Goal: Task Accomplishment & Management: Complete application form

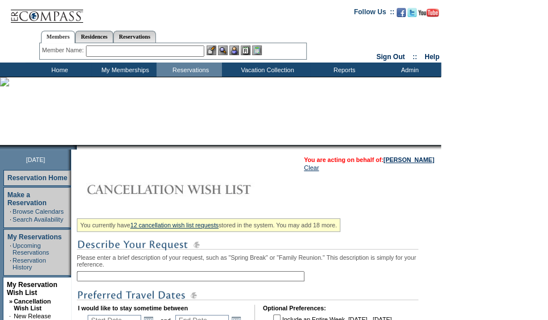
click at [151, 278] on input "text" at bounding box center [191, 276] width 228 height 10
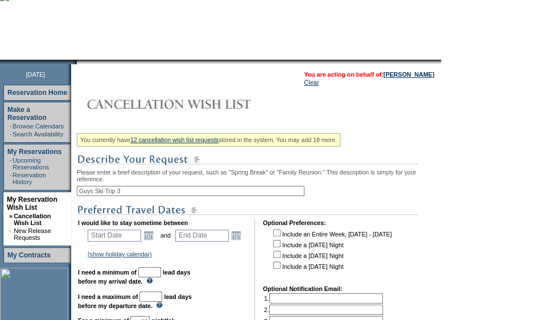
scroll to position [86, 0]
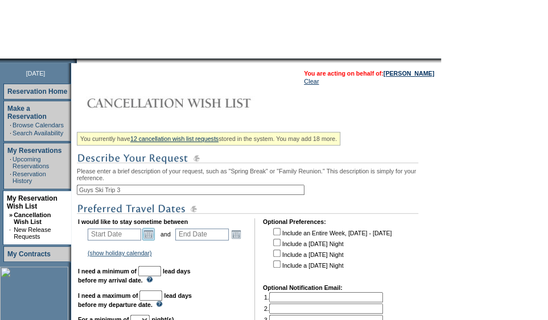
type input "Guys Ski Trip 3"
click at [155, 240] on link "Open the calendar popup." at bounding box center [148, 234] width 13 height 13
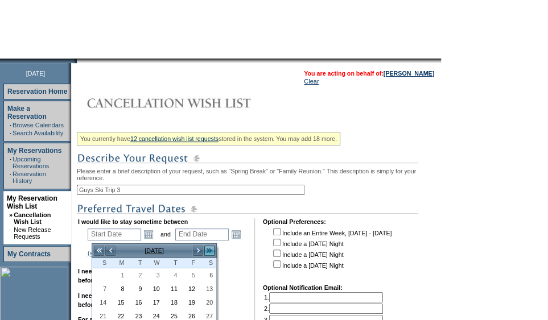
click at [208, 246] on link ">>" at bounding box center [209, 250] width 11 height 11
click at [93, 249] on link "<<" at bounding box center [98, 250] width 11 height 11
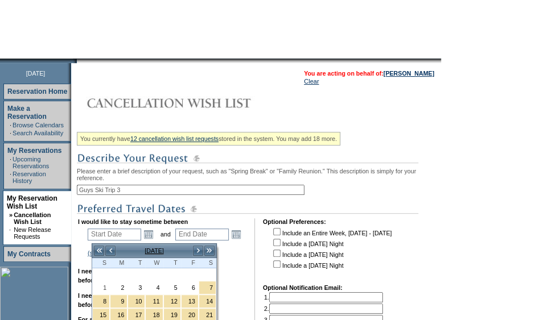
scroll to position [110, 0]
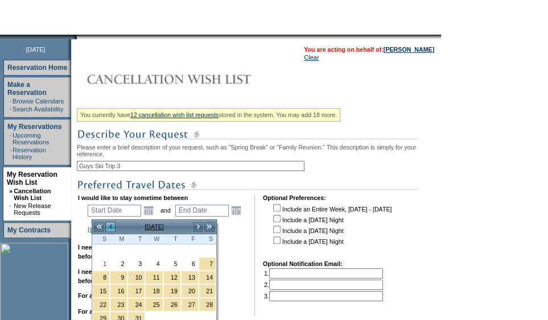
click at [112, 225] on link "<" at bounding box center [110, 226] width 11 height 11
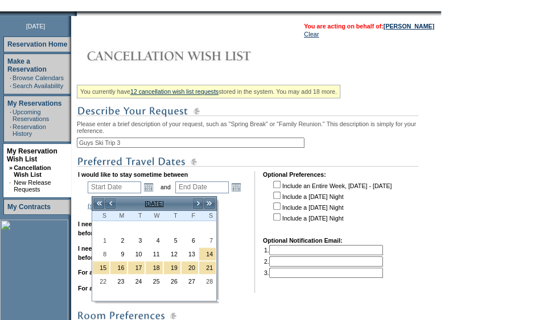
scroll to position [134, 0]
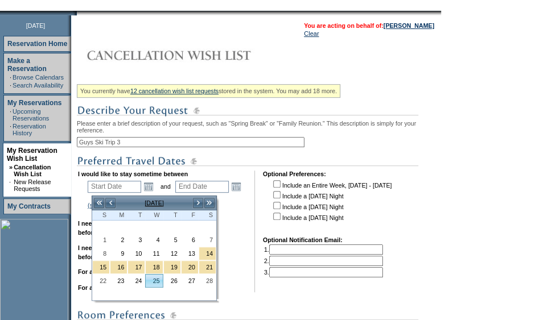
click at [155, 278] on link "25" at bounding box center [154, 281] width 17 height 13
type input "[DATE]"
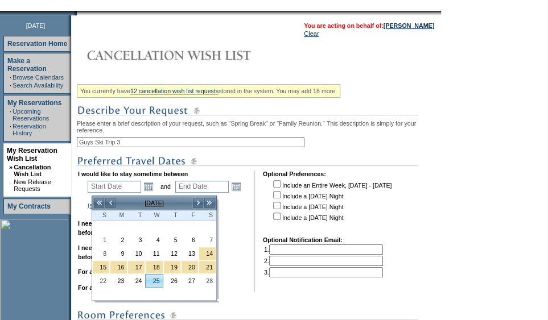
type input "177"
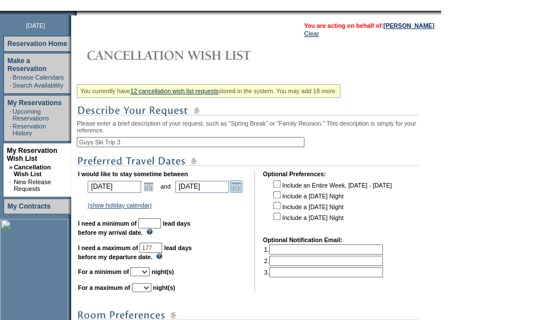
click at [242, 193] on link "Open the calendar popup." at bounding box center [236, 186] width 13 height 13
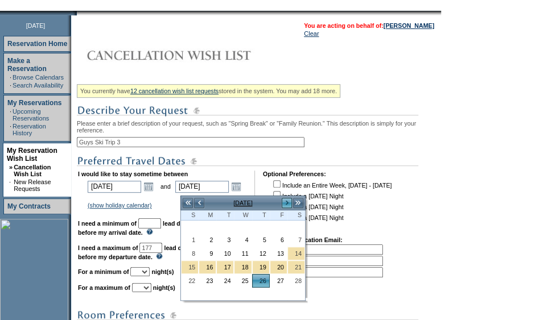
click at [287, 204] on link ">" at bounding box center [286, 202] width 11 height 11
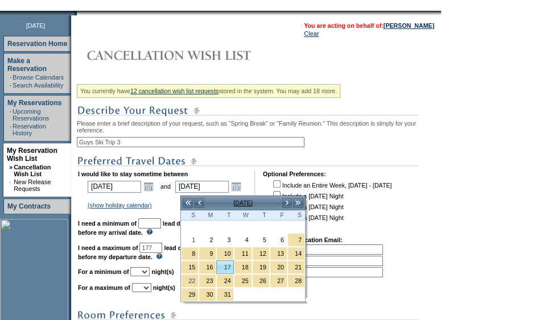
click at [229, 263] on link "17" at bounding box center [225, 267] width 17 height 13
type input "[DATE]"
type input "196"
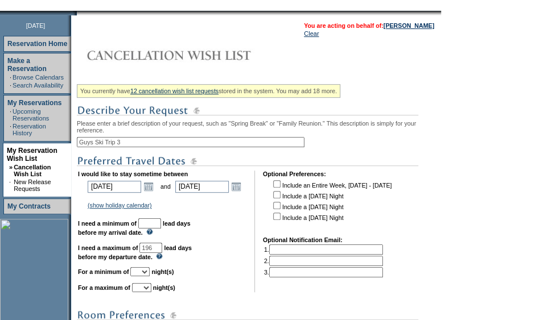
click at [161, 228] on input "text" at bounding box center [149, 224] width 23 height 10
type input "30"
click at [150, 273] on select "1 2 3 4 5 6 7 8 9 10 11 12 13 14" at bounding box center [139, 271] width 19 height 9
click at [242, 189] on link "Open the calendar popup." at bounding box center [236, 186] width 13 height 13
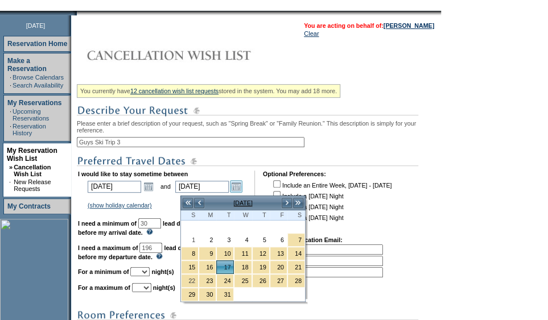
click at [242, 189] on link "Open the calendar popup." at bounding box center [236, 186] width 13 height 13
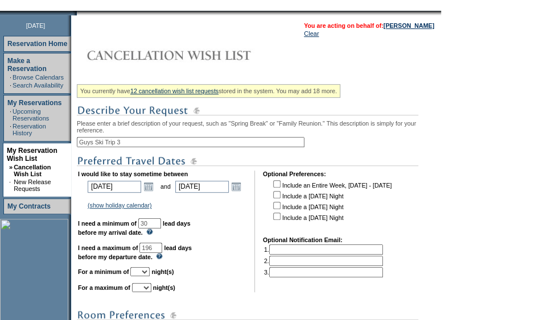
click at [162, 253] on input "196" at bounding box center [150, 248] width 23 height 10
type input "180"
click at [150, 274] on select "1 2 3 4 5 6 7 8 9 10 11 12 13 14" at bounding box center [139, 271] width 19 height 9
select select "3"
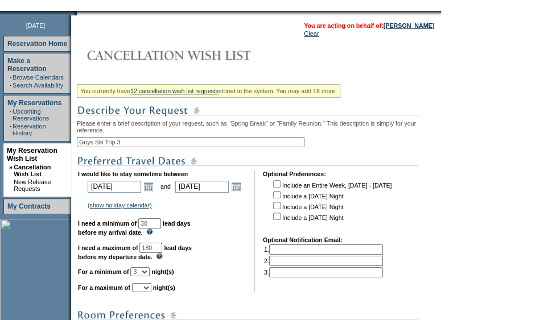
click at [144, 273] on select "1 2 3 4 5 6 7 8 9 10 11 12 13 14" at bounding box center [139, 271] width 19 height 9
click at [151, 290] on select "1 2 3 4 5 6 7 8 9 10 11 12 13 14" at bounding box center [141, 287] width 19 height 9
select select "7"
click at [146, 289] on select "1 2 3 4 5 6 7 8 9 10 11 12 13 14" at bounding box center [141, 287] width 19 height 9
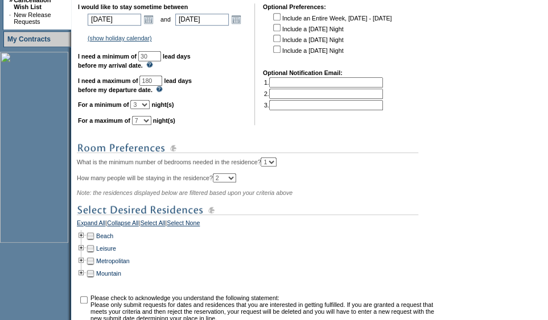
scroll to position [305, 0]
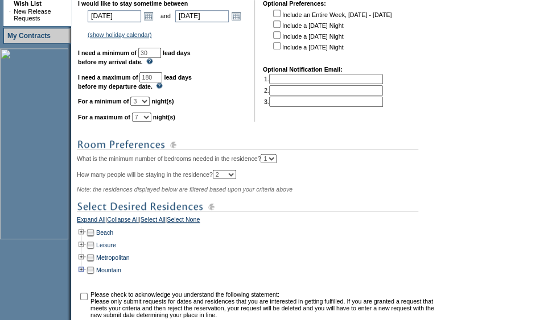
click at [85, 277] on td at bounding box center [81, 270] width 9 height 13
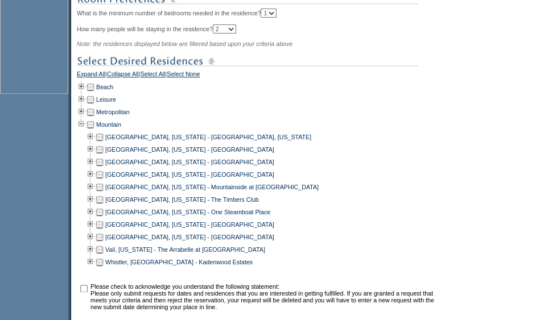
scroll to position [464, 0]
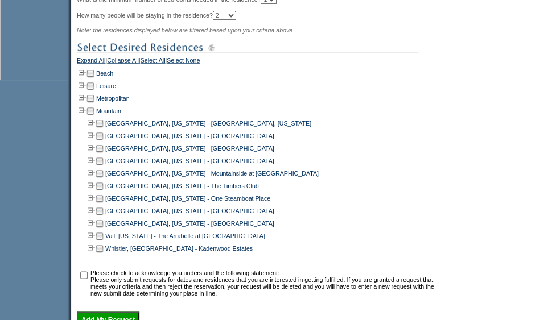
click at [103, 130] on td at bounding box center [99, 123] width 9 height 13
click at [104, 192] on td at bounding box center [99, 186] width 9 height 13
click at [104, 201] on td at bounding box center [99, 198] width 9 height 13
click at [103, 230] on td at bounding box center [99, 223] width 9 height 13
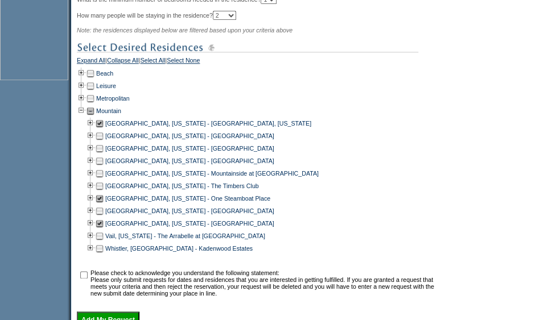
click at [104, 242] on td at bounding box center [99, 236] width 9 height 13
click at [104, 255] on td at bounding box center [99, 248] width 9 height 13
click at [88, 279] on input "checkbox" at bounding box center [83, 274] width 7 height 7
checkbox input "true"
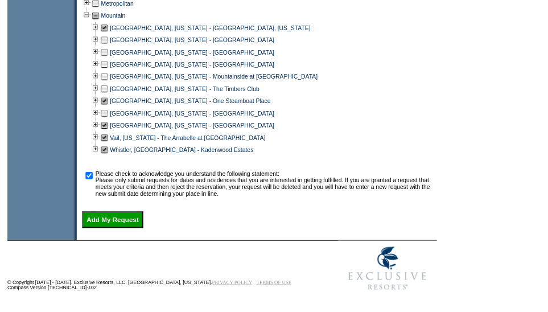
scroll to position [569, 0]
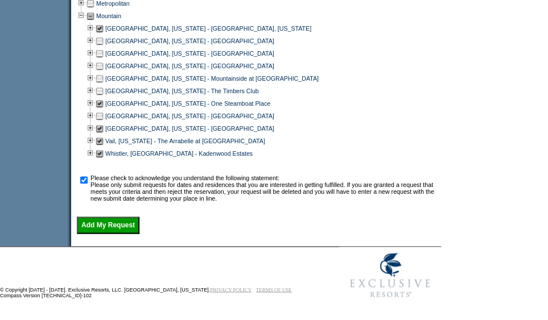
click at [134, 224] on input "Add My Request" at bounding box center [108, 225] width 63 height 17
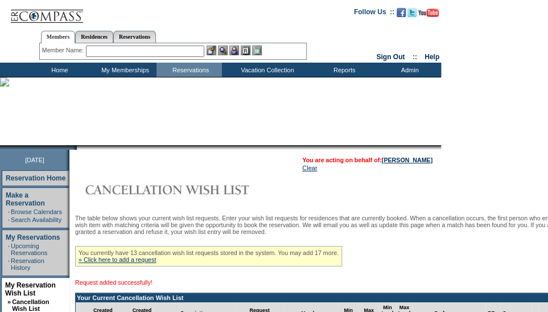
scroll to position [0, 1]
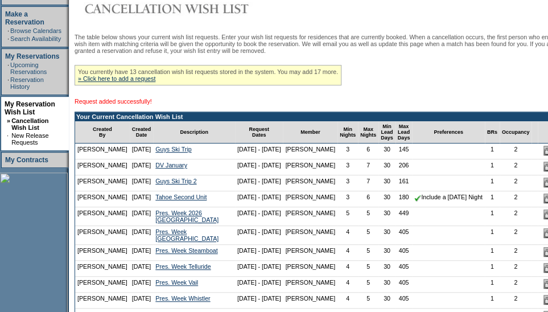
scroll to position [211, 1]
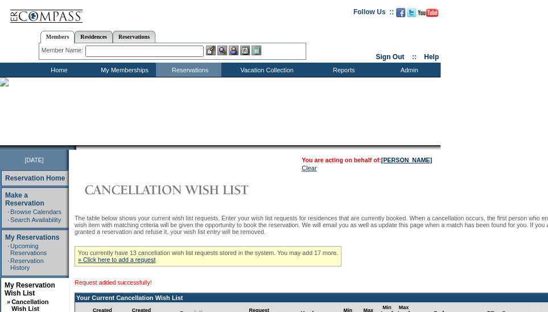
click at [146, 50] on input "text" at bounding box center [144, 51] width 118 height 11
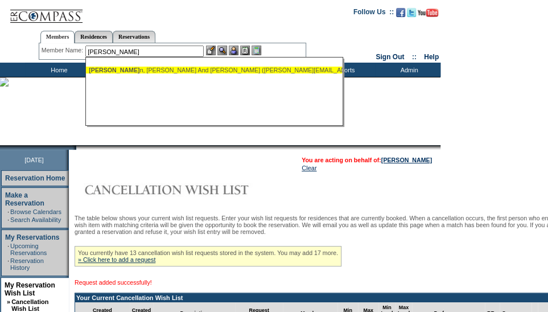
click at [153, 71] on div "[PERSON_NAME] n, [PERSON_NAME] And [PERSON_NAME] ([PERSON_NAME][EMAIL_ADDRESS][…" at bounding box center [214, 70] width 250 height 7
type input "[PERSON_NAME] And [PERSON_NAME] ([PERSON_NAME][EMAIL_ADDRESS][PERSON_NAME][DOMA…"
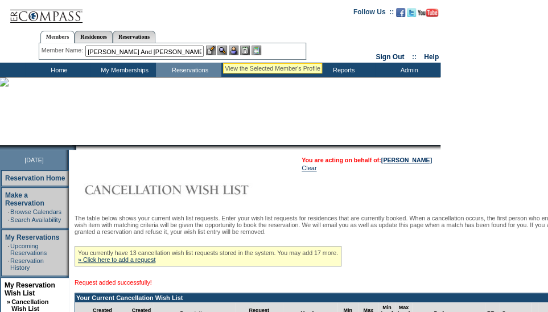
click at [232, 49] on img at bounding box center [234, 51] width 10 height 10
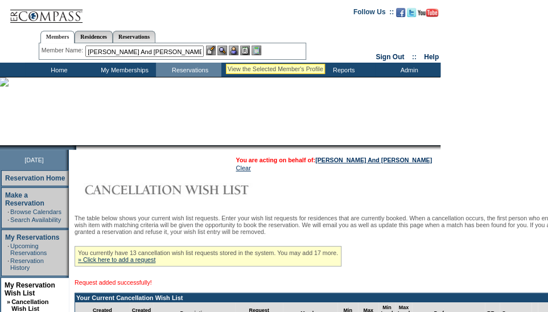
click at [225, 50] on img at bounding box center [222, 51] width 10 height 10
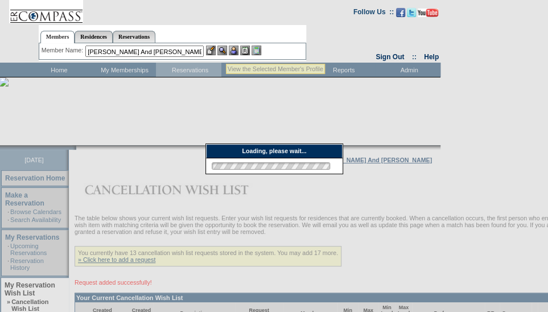
scroll to position [125, 1]
